Goal: Check status: Check status

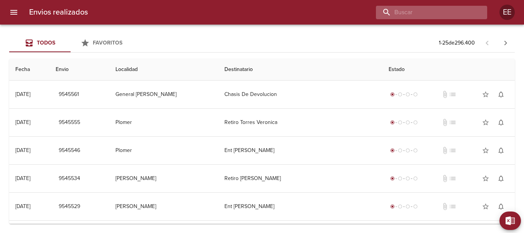
click at [438, 16] on input "buscar" at bounding box center [425, 12] width 98 height 13
paste input "[PERSON_NAME] [PERSON_NAME] ML"
type input "[PERSON_NAME] [PERSON_NAME]"
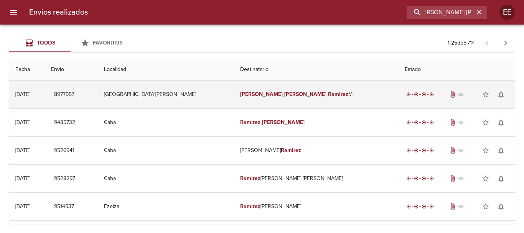
click at [328, 94] on em "Ramirez" at bounding box center [338, 94] width 20 height 7
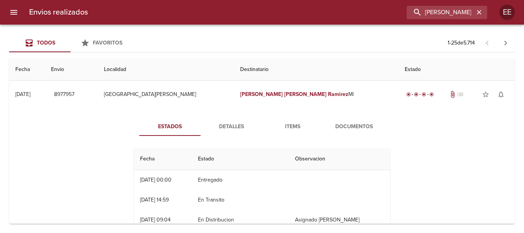
click at [221, 132] on button "Detalles" at bounding box center [231, 126] width 61 height 18
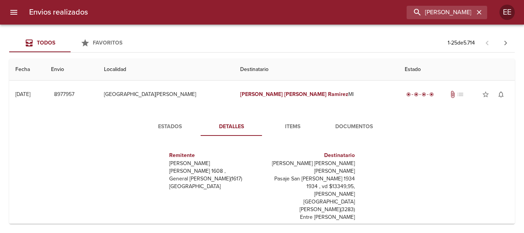
click at [337, 129] on span "Documentos" at bounding box center [354, 127] width 52 height 10
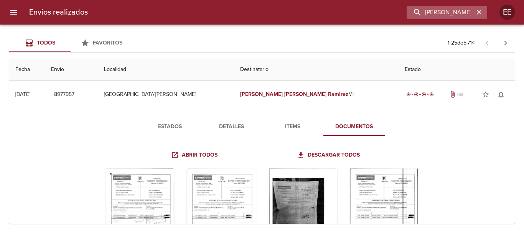
drag, startPoint x: 481, startPoint y: 13, endPoint x: 446, endPoint y: 13, distance: 35.7
click at [481, 13] on icon "button" at bounding box center [479, 12] width 8 height 8
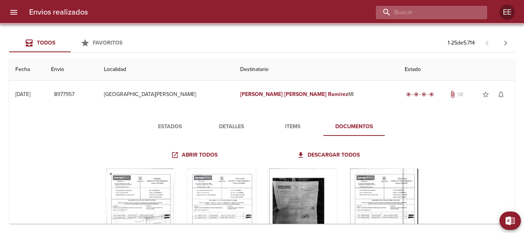
click at [445, 12] on input "buscar" at bounding box center [425, 12] width 98 height 13
paste input "[PERSON_NAME] ML"
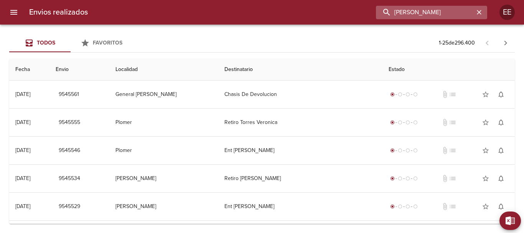
type input "[PERSON_NAME]"
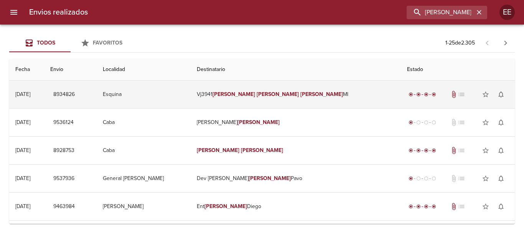
click at [311, 98] on td "Vj3941 [PERSON_NAME] [PERSON_NAME]" at bounding box center [296, 95] width 210 height 28
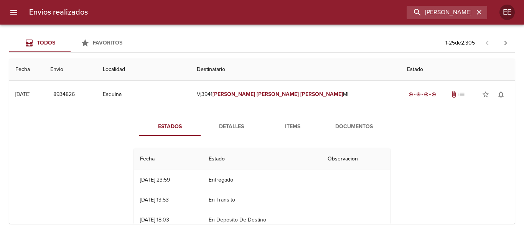
click at [234, 131] on span "Detalles" at bounding box center [231, 127] width 52 height 10
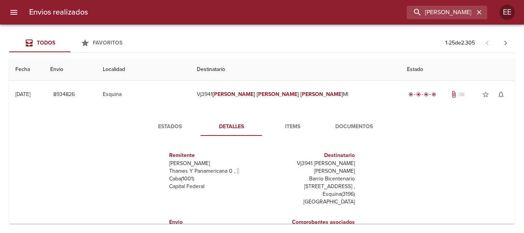
scroll to position [12, 0]
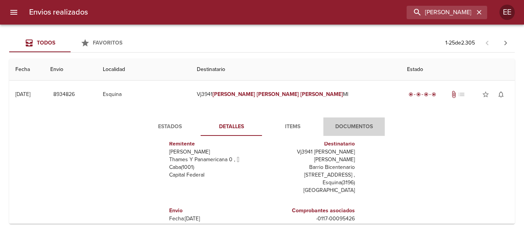
click at [348, 125] on span "Documentos" at bounding box center [354, 127] width 52 height 10
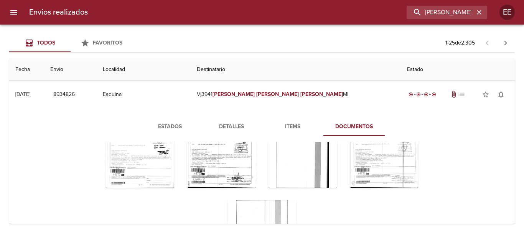
scroll to position [83, 0]
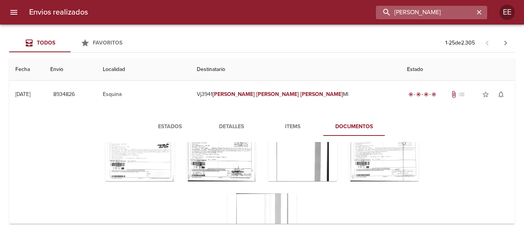
click at [467, 15] on input "[PERSON_NAME]" at bounding box center [425, 12] width 98 height 13
drag, startPoint x: 478, startPoint y: 12, endPoint x: 463, endPoint y: 12, distance: 14.6
click at [477, 12] on icon "button" at bounding box center [479, 12] width 8 height 8
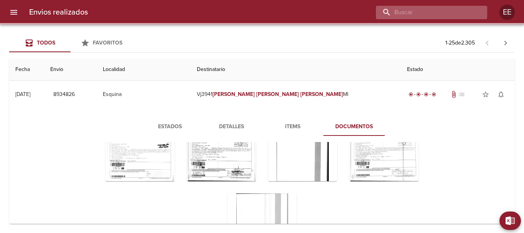
click at [433, 12] on input "buscar" at bounding box center [425, 12] width 98 height 13
paste input "[PERSON_NAME] [PERSON_NAME] ML"
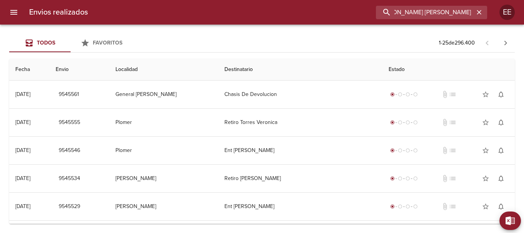
scroll to position [0, 28]
type input "[PERSON_NAME] [PERSON_NAME]"
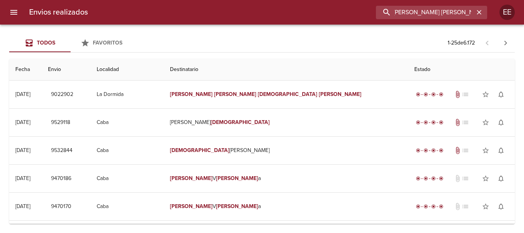
scroll to position [0, 0]
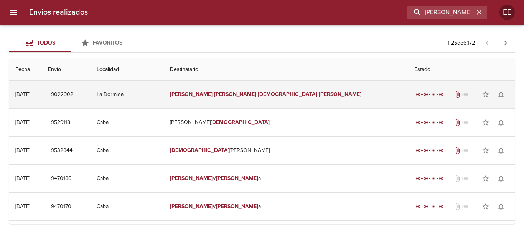
click at [280, 92] on em "[DEMOGRAPHIC_DATA]" at bounding box center [287, 94] width 59 height 7
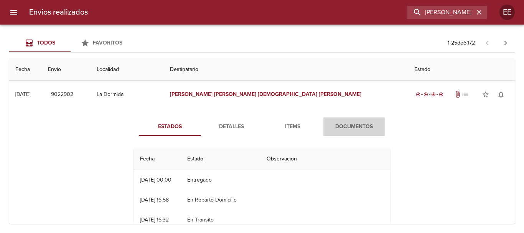
click at [342, 125] on span "Documentos" at bounding box center [354, 127] width 52 height 10
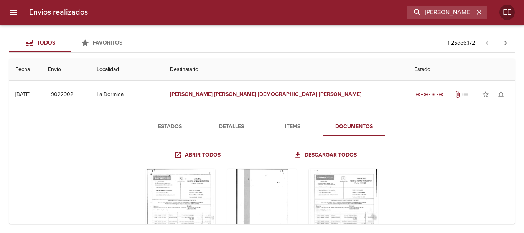
click at [218, 120] on button "Detalles" at bounding box center [231, 126] width 61 height 18
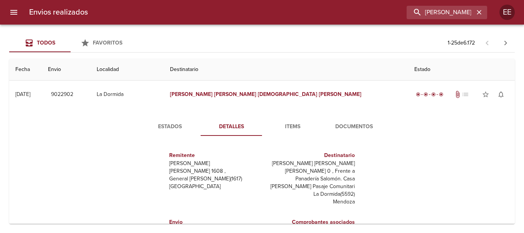
drag, startPoint x: 168, startPoint y: 132, endPoint x: 184, endPoint y: 133, distance: 15.8
click at [169, 132] on button "Estados" at bounding box center [169, 126] width 61 height 18
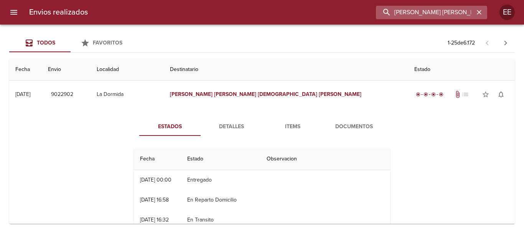
click at [458, 15] on input "[PERSON_NAME] [PERSON_NAME]" at bounding box center [425, 12] width 98 height 13
click at [478, 13] on icon "button" at bounding box center [479, 12] width 5 height 5
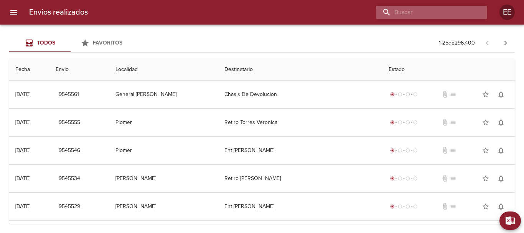
click at [436, 10] on input "buscar" at bounding box center [425, 12] width 98 height 13
paste input "MALVINA [PERSON_NAME] ML"
type input "[PERSON_NAME] [PERSON_NAME]"
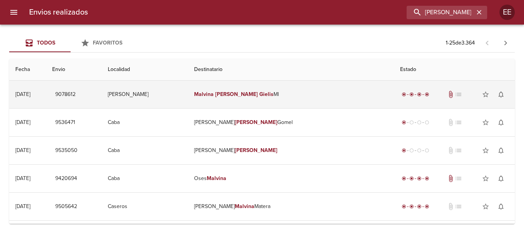
click at [262, 90] on td "[PERSON_NAME] [PERSON_NAME] Ml" at bounding box center [291, 95] width 206 height 28
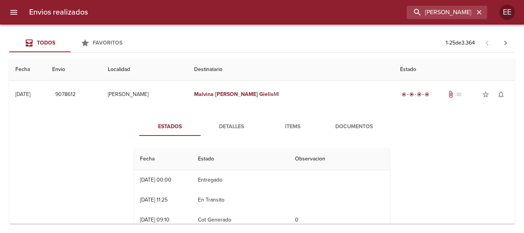
click at [290, 130] on span "Items" at bounding box center [293, 127] width 52 height 10
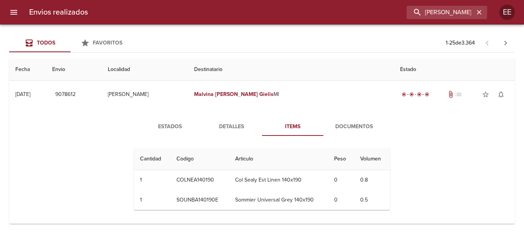
click at [341, 125] on span "Documentos" at bounding box center [354, 127] width 52 height 10
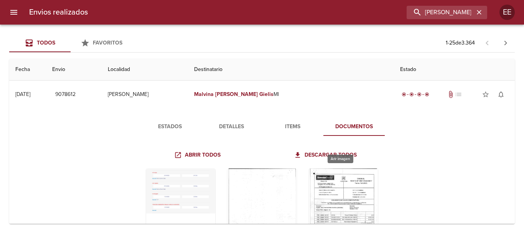
scroll to position [38, 0]
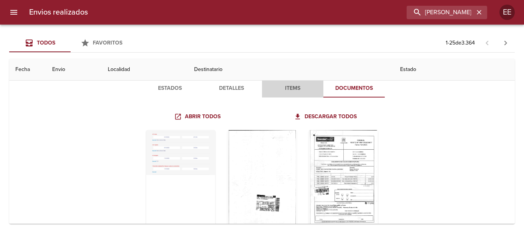
drag, startPoint x: 300, startPoint y: 87, endPoint x: 284, endPoint y: 90, distance: 15.6
click at [299, 87] on span "Items" at bounding box center [293, 89] width 52 height 10
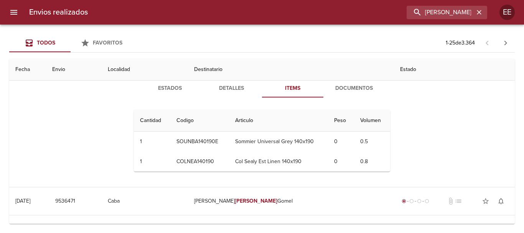
click at [230, 90] on span "Detalles" at bounding box center [231, 89] width 52 height 10
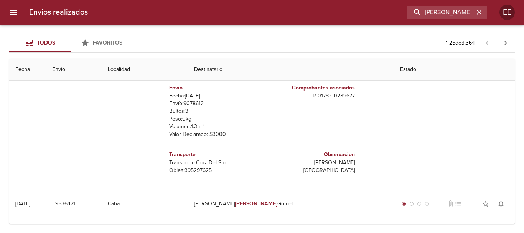
scroll to position [0, 0]
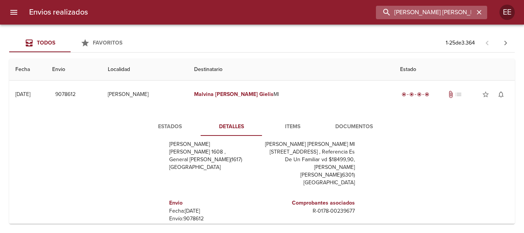
click at [452, 11] on input "[PERSON_NAME] [PERSON_NAME]" at bounding box center [425, 12] width 98 height 13
click at [306, 125] on span "Items" at bounding box center [293, 127] width 52 height 10
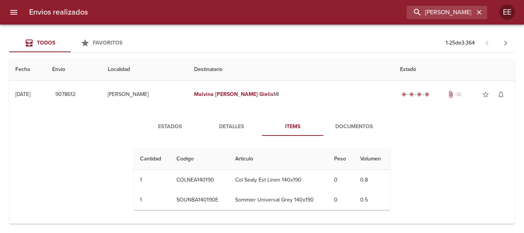
click at [349, 123] on span "Documentos" at bounding box center [354, 127] width 52 height 10
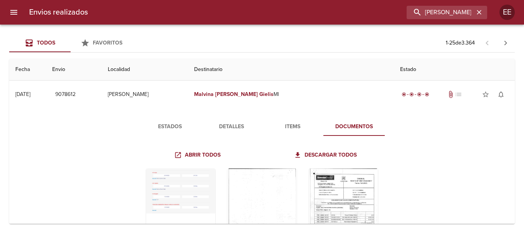
scroll to position [77, 0]
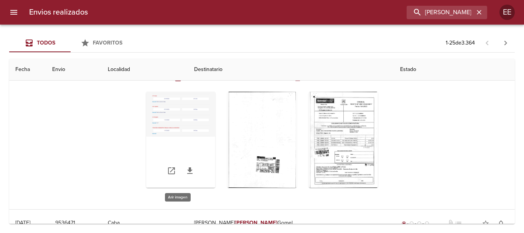
click at [181, 122] on div "Tabla de envíos del cliente" at bounding box center [180, 140] width 69 height 96
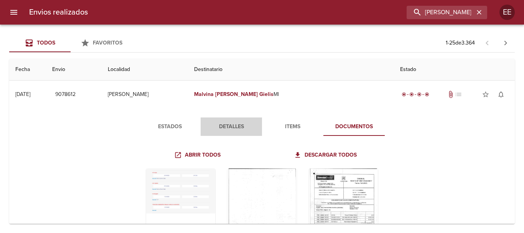
drag, startPoint x: 231, startPoint y: 127, endPoint x: 234, endPoint y: 129, distance: 4.1
click at [231, 128] on span "Detalles" at bounding box center [231, 127] width 52 height 10
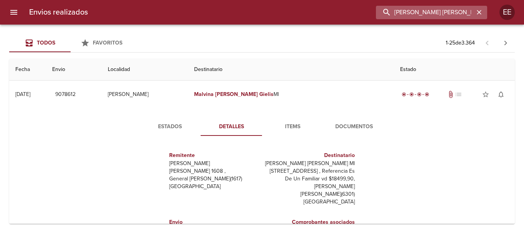
click at [446, 9] on input "[PERSON_NAME] [PERSON_NAME]" at bounding box center [425, 12] width 98 height 13
click at [478, 11] on icon "button" at bounding box center [479, 12] width 8 height 8
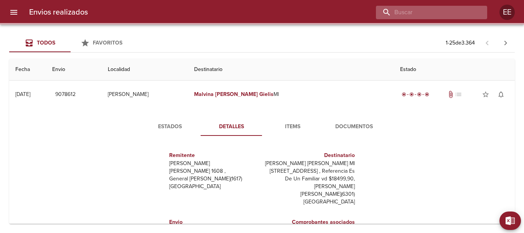
click at [424, 8] on input "buscar" at bounding box center [425, 12] width 98 height 13
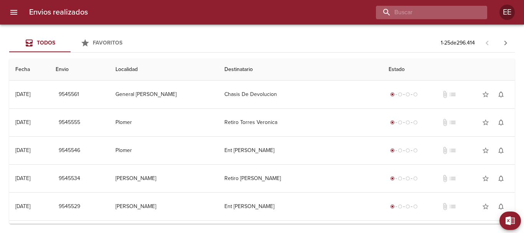
paste input "FRANCISCO [PERSON_NAME] [PERSON_NAME]"
type input "[PERSON_NAME]"
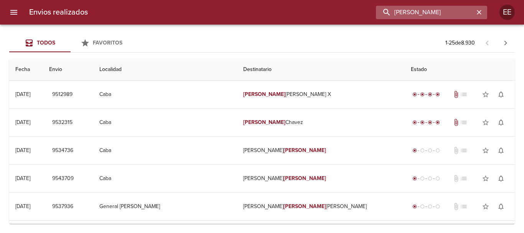
click at [430, 6] on input "[PERSON_NAME]" at bounding box center [425, 12] width 98 height 13
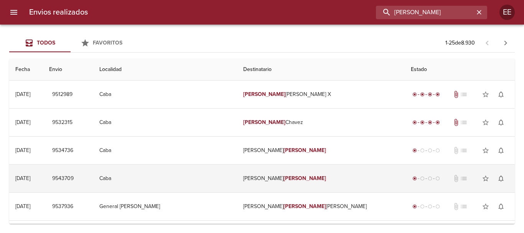
scroll to position [77, 0]
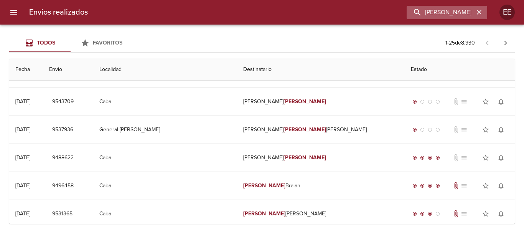
click at [478, 10] on icon "button" at bounding box center [479, 12] width 5 height 5
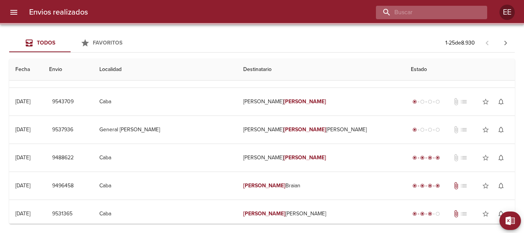
click at [443, 10] on input "buscar" at bounding box center [425, 12] width 98 height 13
paste input "[PERSON_NAME]"
type input "[PERSON_NAME]"
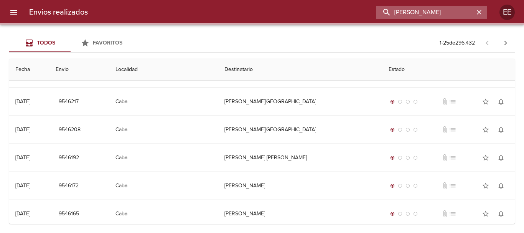
scroll to position [0, 0]
